Goal: Transaction & Acquisition: Purchase product/service

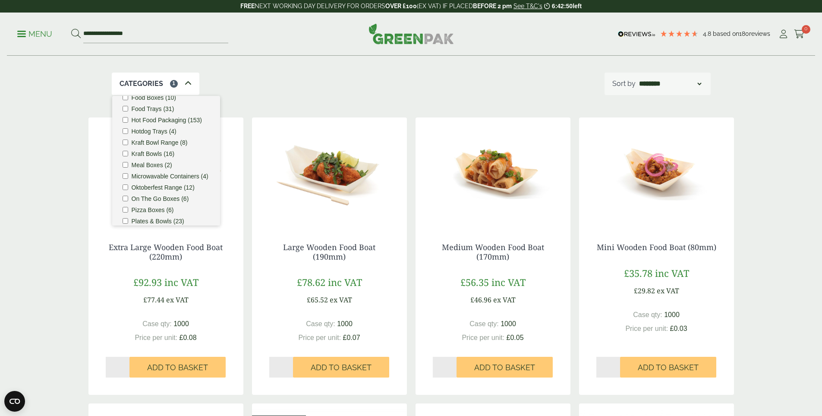
scroll to position [264, 0]
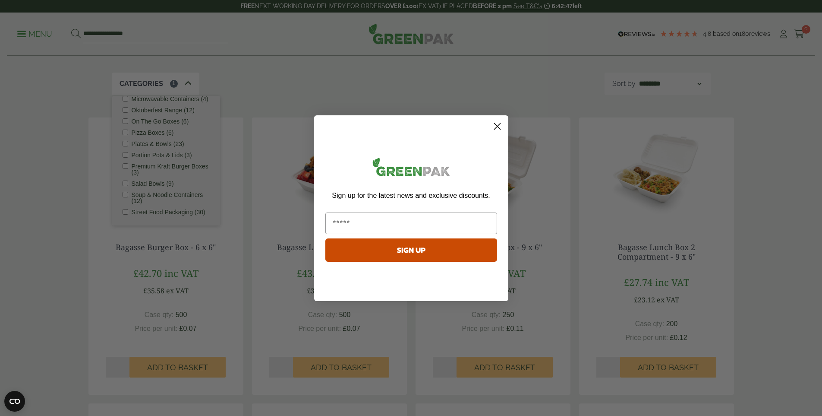
click at [498, 127] on circle "Close dialog" at bounding box center [497, 126] width 14 height 14
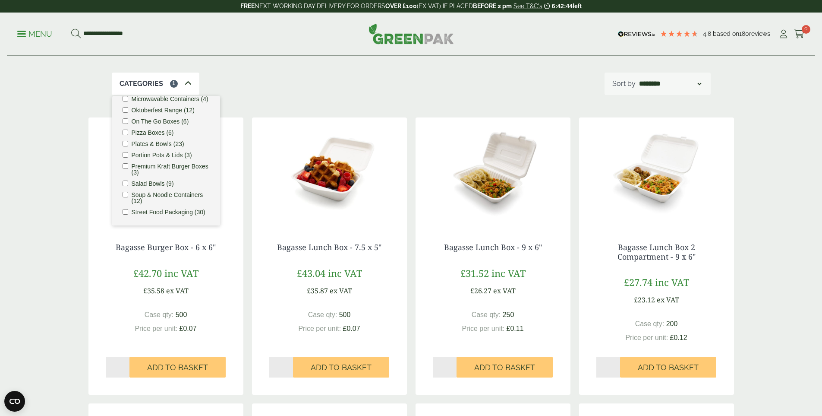
click at [221, 212] on img at bounding box center [166, 171] width 155 height 108
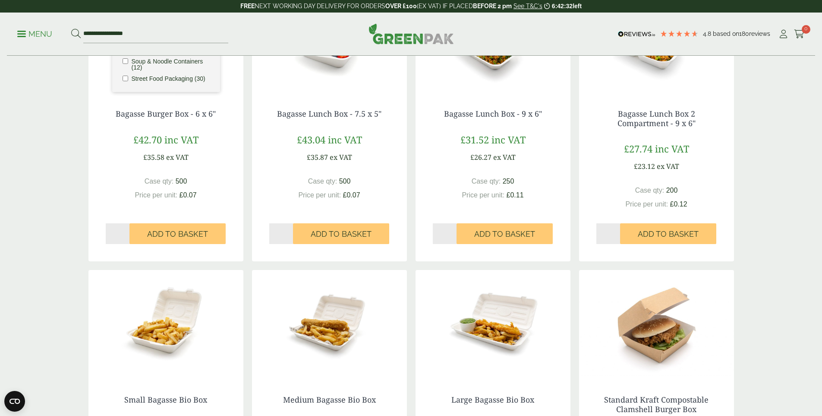
scroll to position [270, 0]
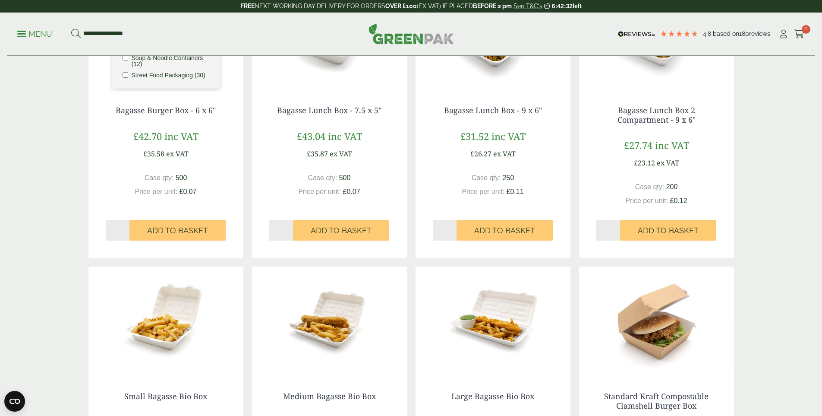
scroll to position [283, 0]
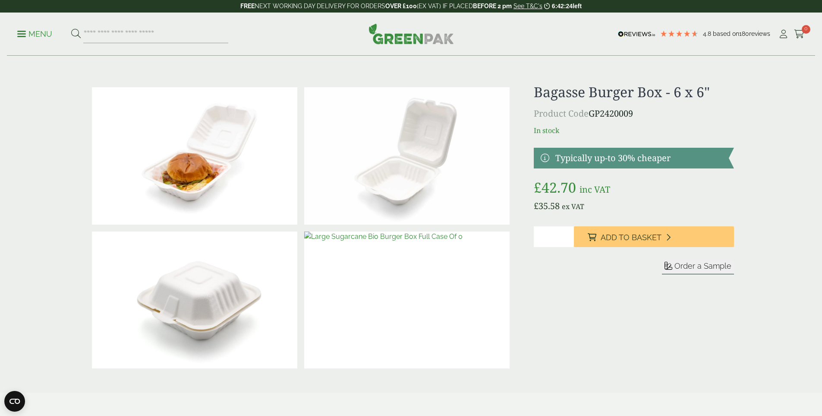
drag, startPoint x: 825, startPoint y: 79, endPoint x: 797, endPoint y: -3, distance: 86.7
